Goal: Information Seeking & Learning: Learn about a topic

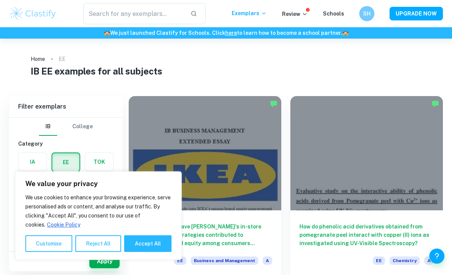
click at [106, 243] on button "Reject All" at bounding box center [98, 243] width 46 height 17
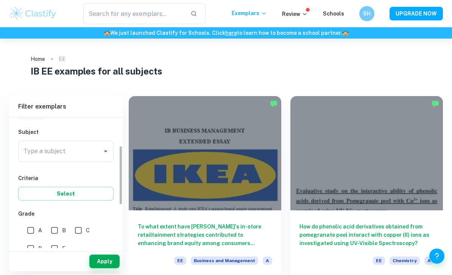
scroll to position [79, 0]
click at [40, 152] on div "Type a subject Type a subject" at bounding box center [65, 148] width 95 height 21
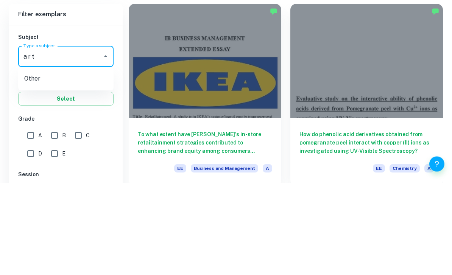
type input "art"
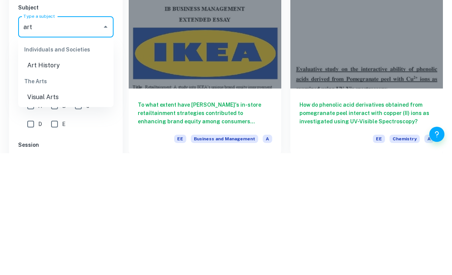
click at [31, 212] on li "Visual Arts" at bounding box center [65, 219] width 95 height 14
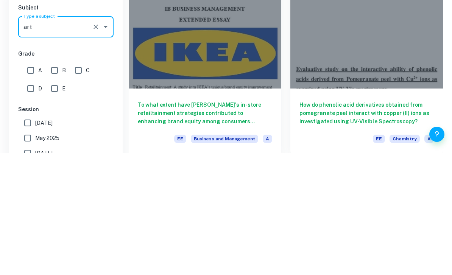
scroll to position [122, 0]
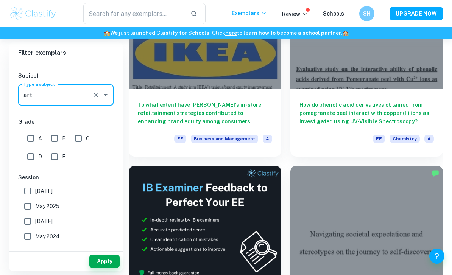
click at [103, 268] on button "Apply" at bounding box center [104, 262] width 30 height 14
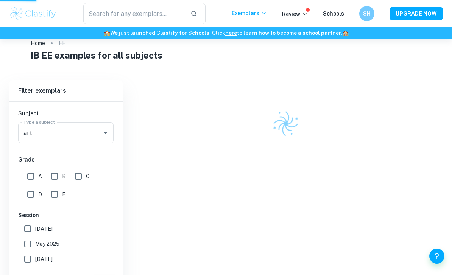
scroll to position [14, 0]
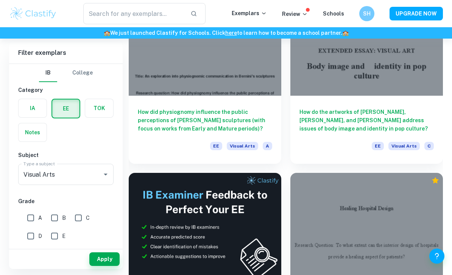
scroll to position [34, 0]
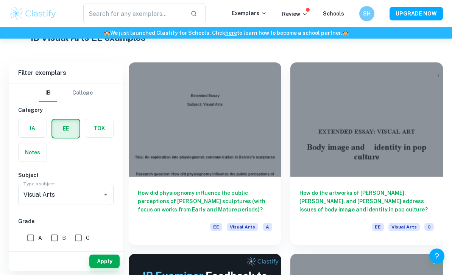
click at [251, 136] on div at bounding box center [205, 119] width 152 height 114
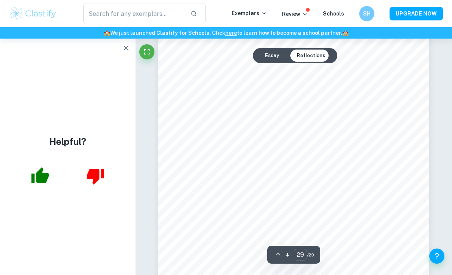
scroll to position [10297, 0]
click at [278, 56] on button "Essay" at bounding box center [272, 56] width 26 height 12
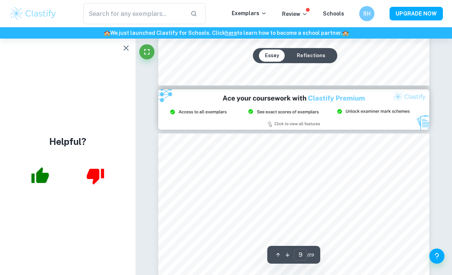
scroll to position [2985, 0]
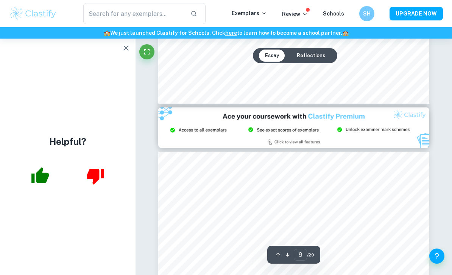
type input "8"
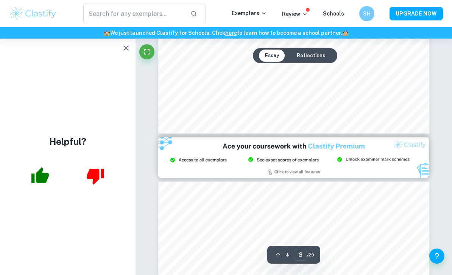
scroll to position [2743, 0]
